Goal: Communication & Community: Ask a question

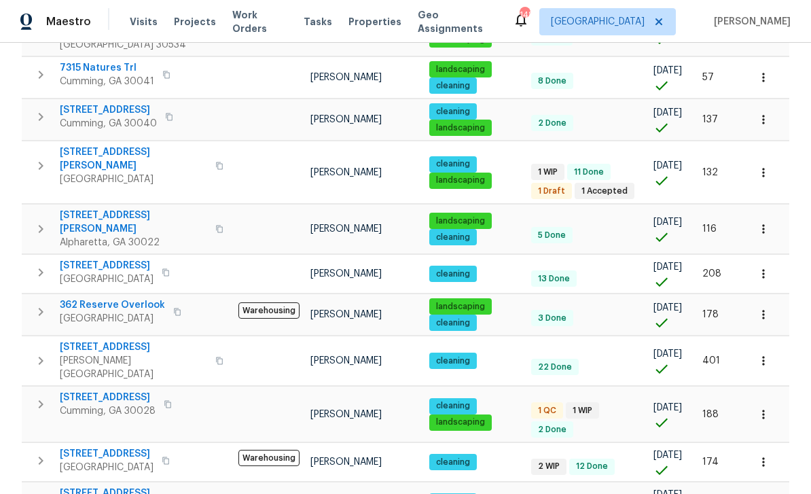
scroll to position [858, 0]
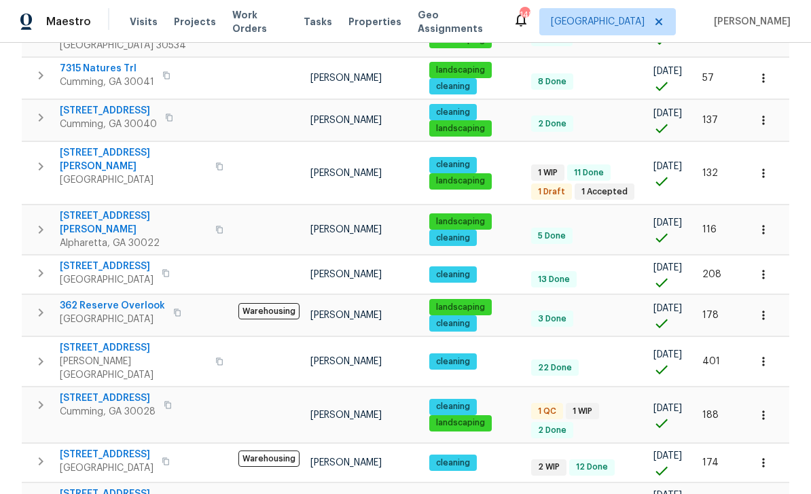
click at [107, 273] on span "Peachtree Corners, GA 30092" at bounding box center [107, 280] width 94 height 14
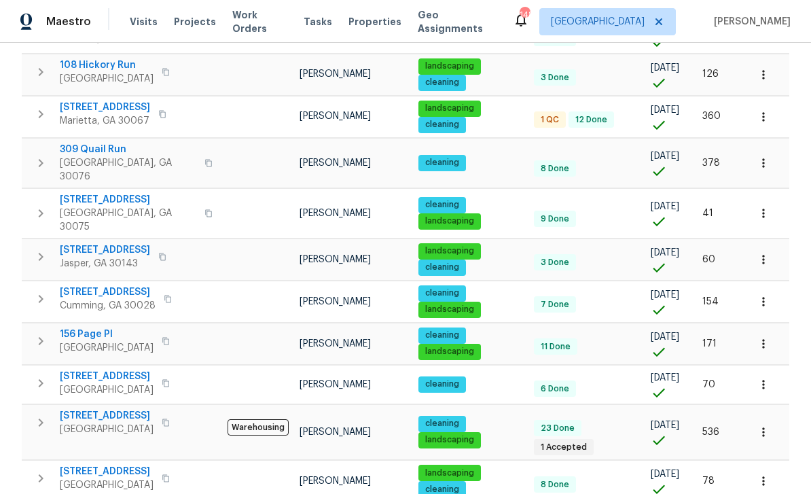
scroll to position [334, 0]
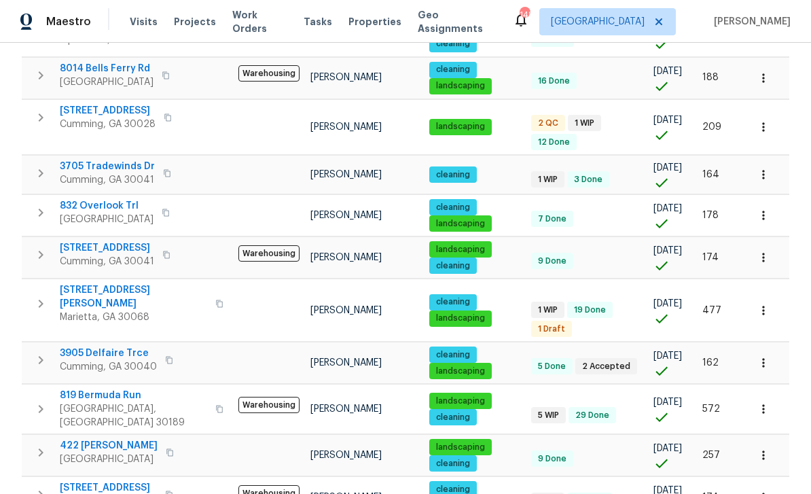
scroll to position [368, 0]
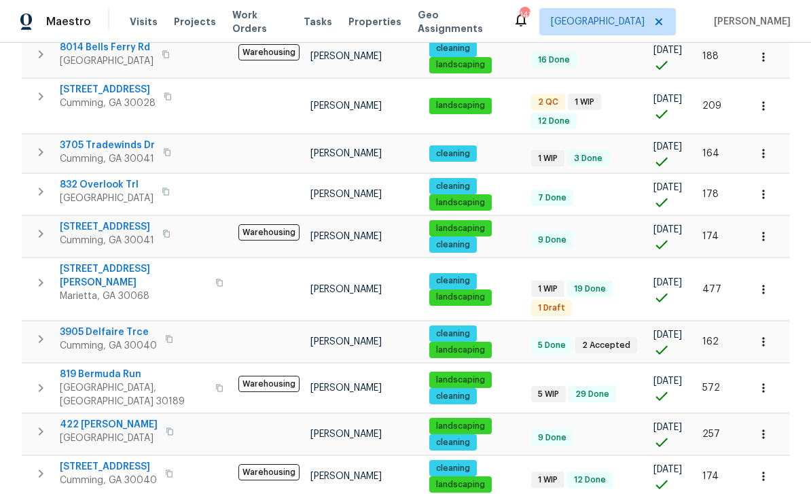
click at [93, 367] on span "819 Bermuda Run" at bounding box center [133, 374] width 147 height 14
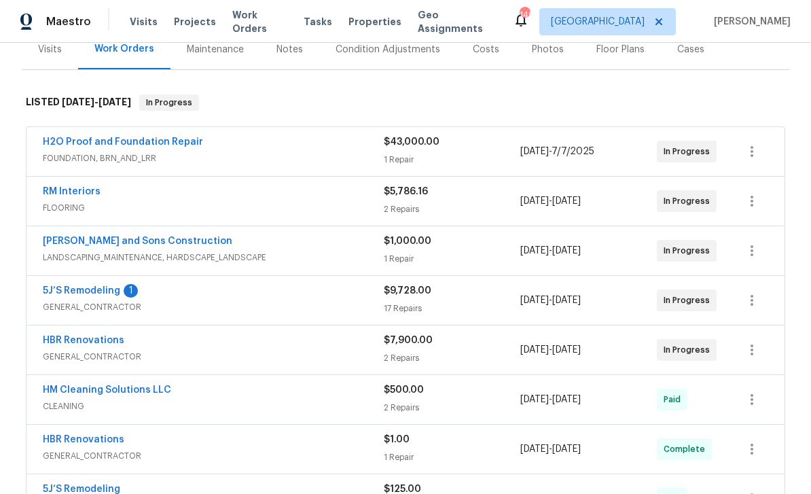
scroll to position [172, 0]
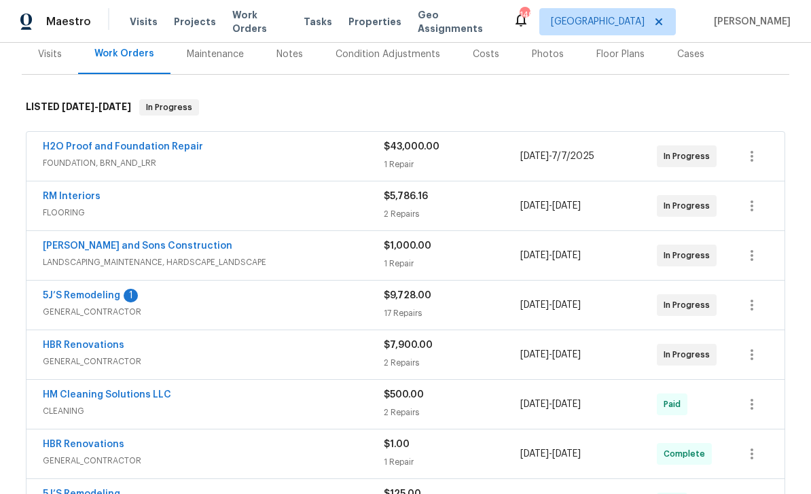
click at [81, 293] on link "5J’S Remodeling" at bounding box center [81, 296] width 77 height 10
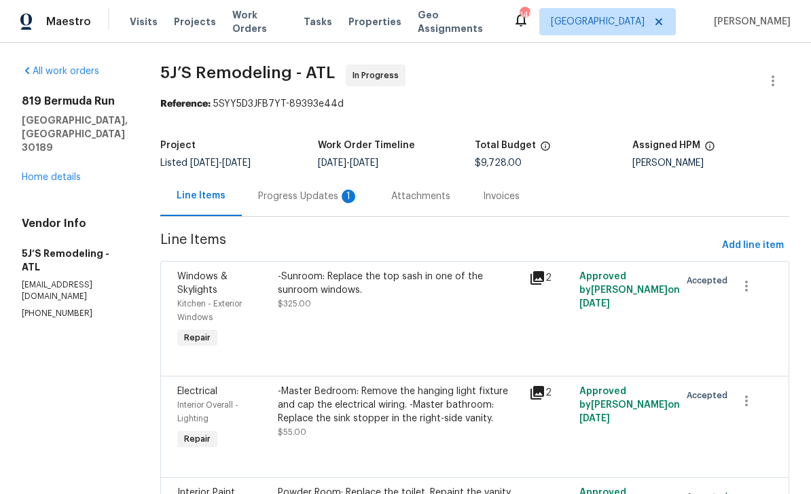
click at [290, 196] on div "Progress Updates 1" at bounding box center [308, 196] width 101 height 14
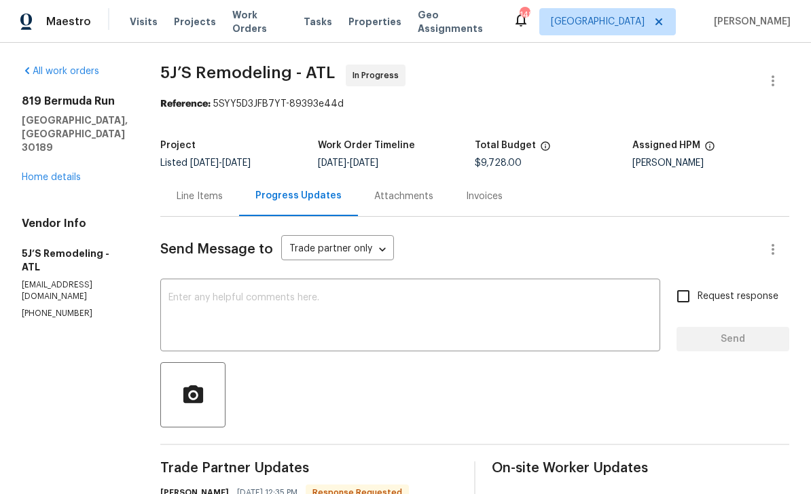
click at [53, 172] on link "Home details" at bounding box center [51, 177] width 59 height 10
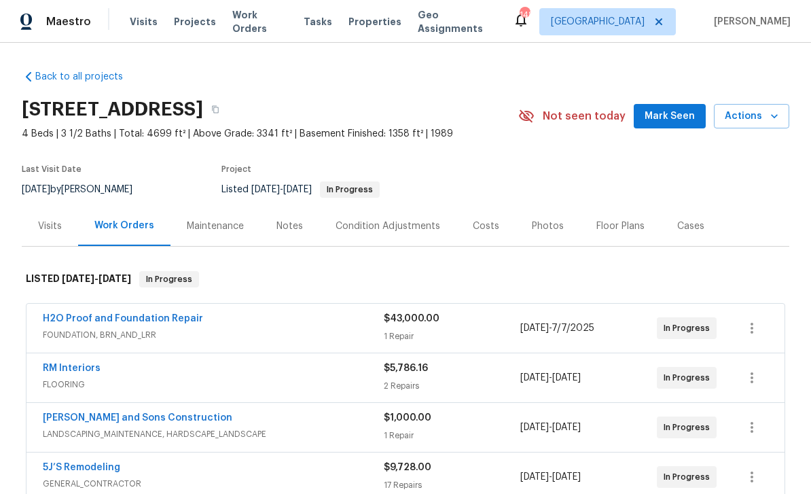
click at [84, 319] on link "H2O Proof and Foundation Repair" at bounding box center [123, 319] width 160 height 10
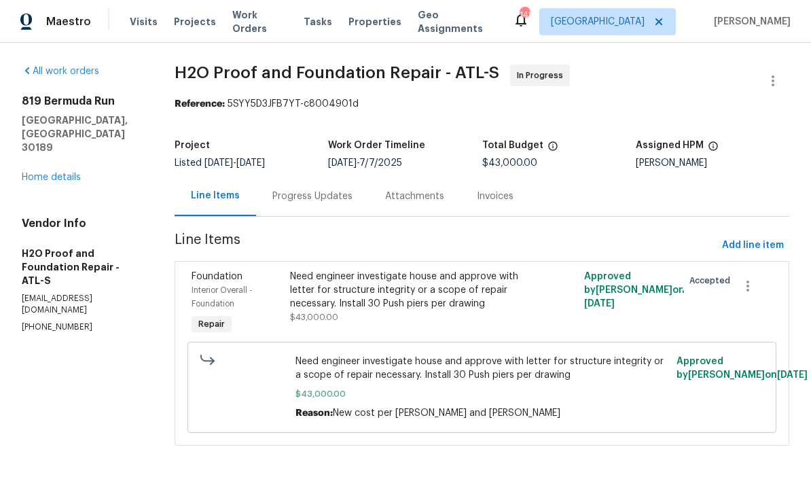
click at [41, 172] on link "Home details" at bounding box center [51, 177] width 59 height 10
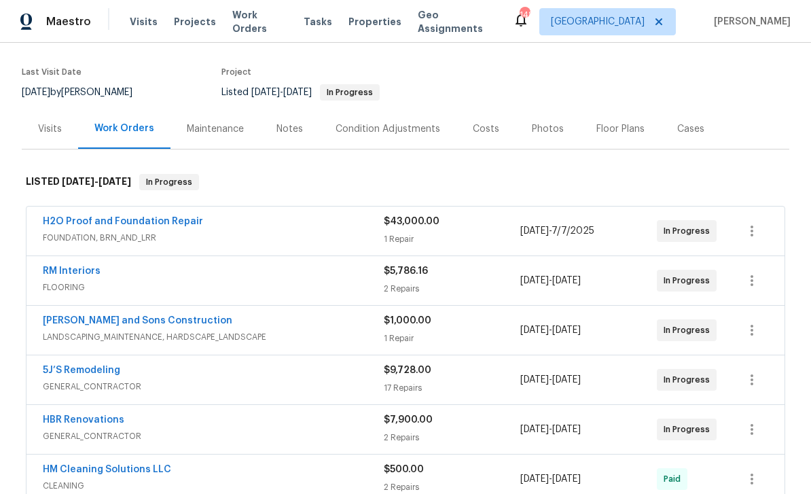
scroll to position [98, 0]
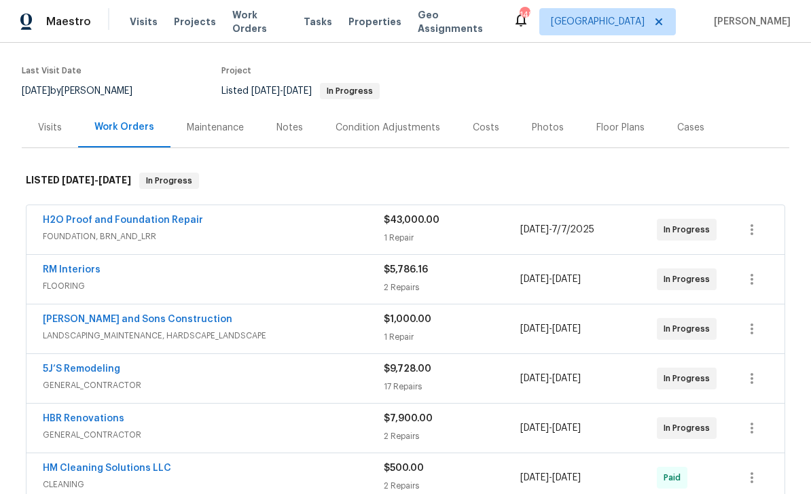
click at [73, 372] on link "5J’S Remodeling" at bounding box center [81, 369] width 77 height 10
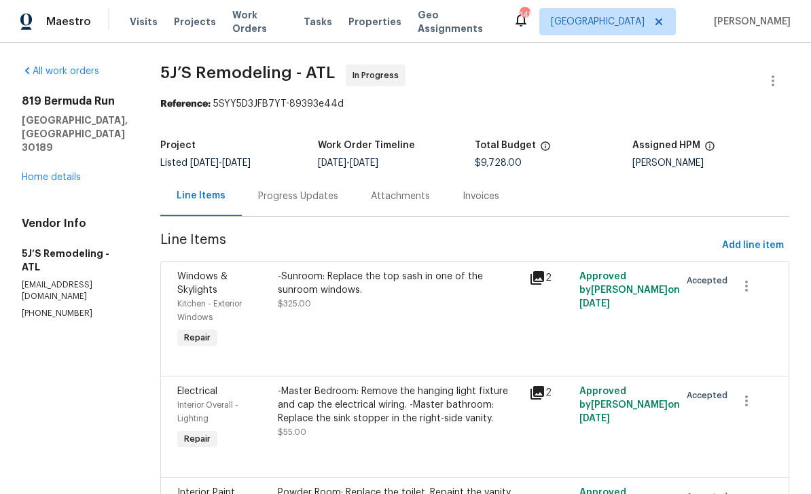
click at [294, 197] on div "Progress Updates" at bounding box center [298, 196] width 80 height 14
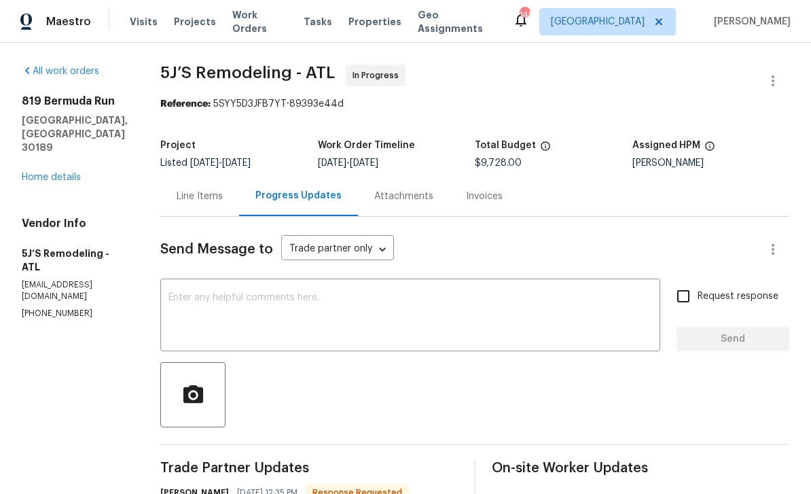
click at [211, 304] on textarea at bounding box center [410, 317] width 484 height 48
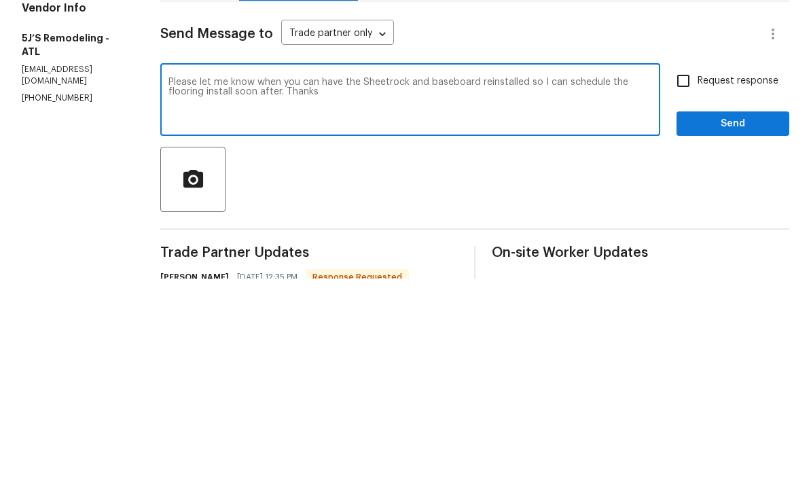
type textarea "Please let me know when you can have the Sheetrock and baseboard reinstalled so…"
click at [682, 282] on input "Request response" at bounding box center [683, 296] width 29 height 29
checkbox input "true"
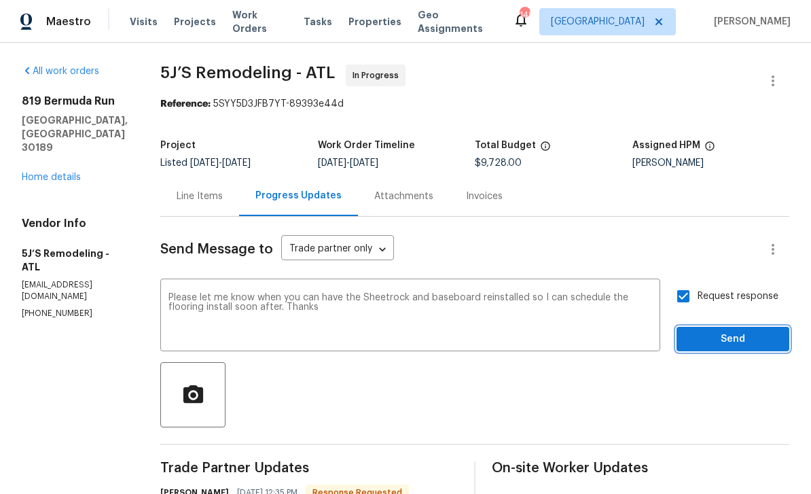
click at [725, 331] on span "Send" at bounding box center [732, 339] width 91 height 17
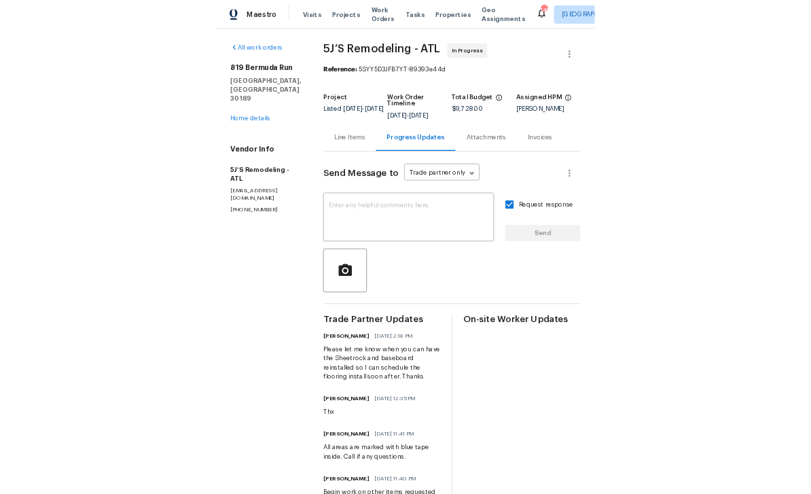
scroll to position [14, 0]
